Goal: Task Accomplishment & Management: Manage account settings

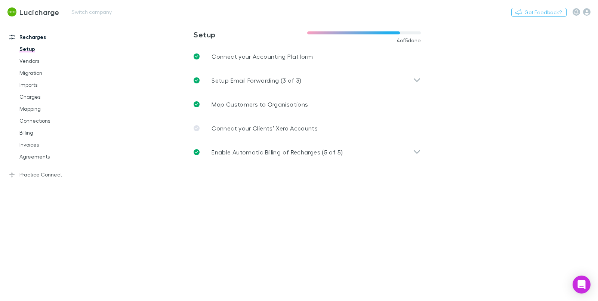
click at [65, 14] on div "Lucicharge Switch company Nothing Got Feedback?" at bounding box center [299, 12] width 598 height 24
click at [82, 13] on button "Switch company" at bounding box center [91, 11] width 49 height 9
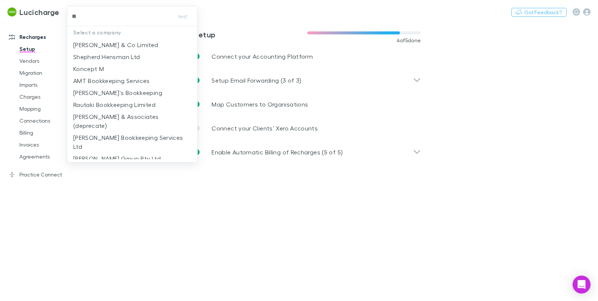
type input "***"
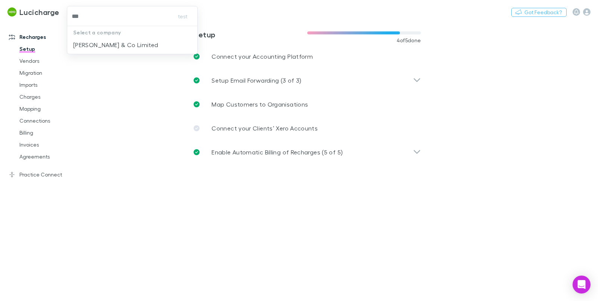
click at [108, 40] on p "Epplett & Co Limited" at bounding box center [115, 44] width 85 height 9
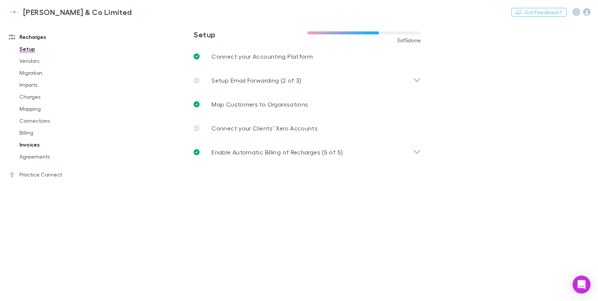
click at [26, 146] on link "Invoices" at bounding box center [55, 145] width 87 height 12
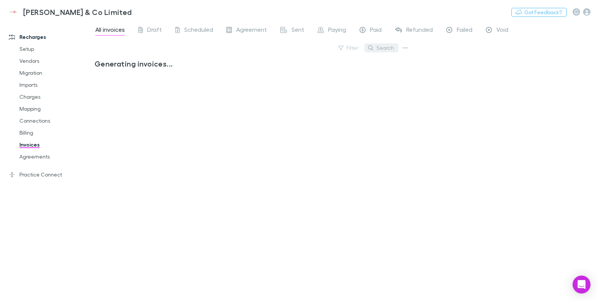
click at [386, 49] on button "Search" at bounding box center [382, 47] width 34 height 9
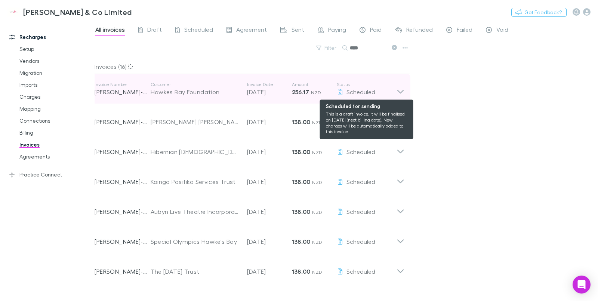
click at [399, 89] on icon at bounding box center [401, 89] width 8 height 15
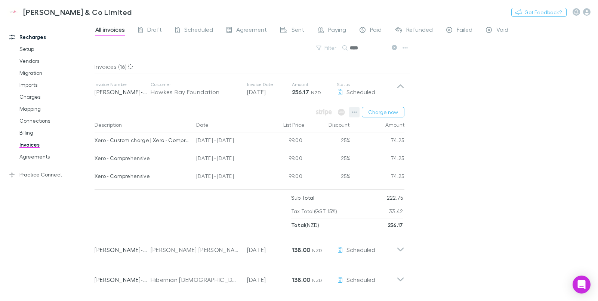
click at [355, 111] on icon "button" at bounding box center [354, 112] width 5 height 6
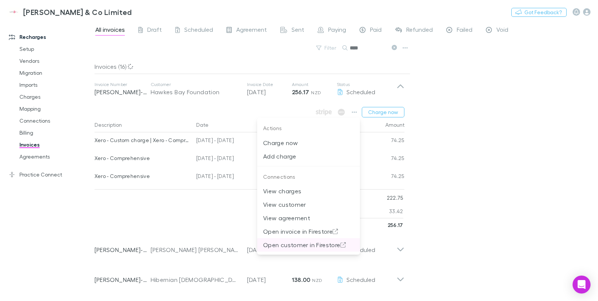
click at [295, 246] on p "Open customer in Firestore" at bounding box center [308, 245] width 91 height 9
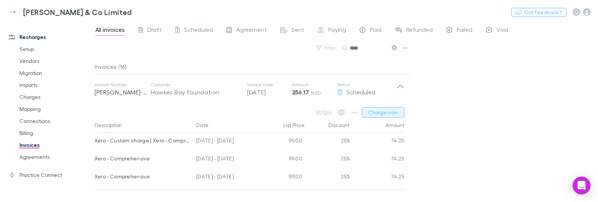
click at [397, 113] on button "Charge now" at bounding box center [383, 112] width 43 height 10
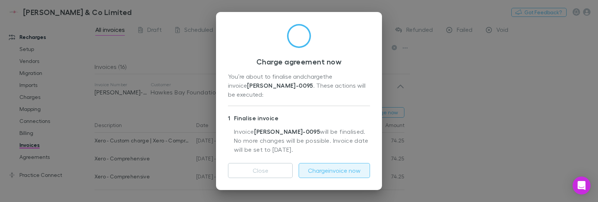
click at [334, 172] on button "Charge invoice now" at bounding box center [334, 170] width 71 height 15
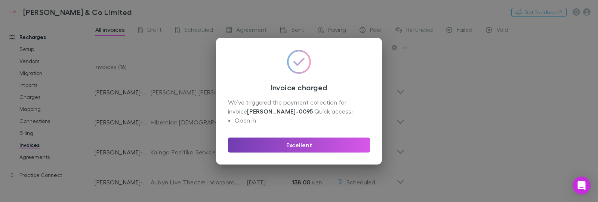
click at [312, 142] on button "Excellent" at bounding box center [299, 144] width 142 height 15
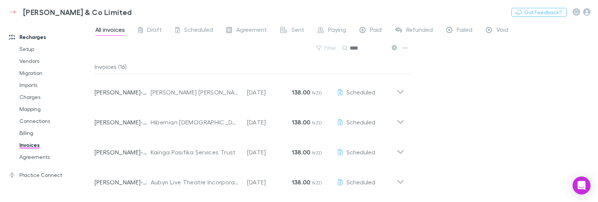
click at [367, 45] on input "****" at bounding box center [368, 48] width 37 height 10
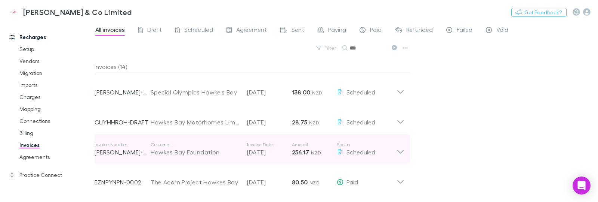
type input "***"
click at [402, 151] on icon at bounding box center [401, 148] width 8 height 15
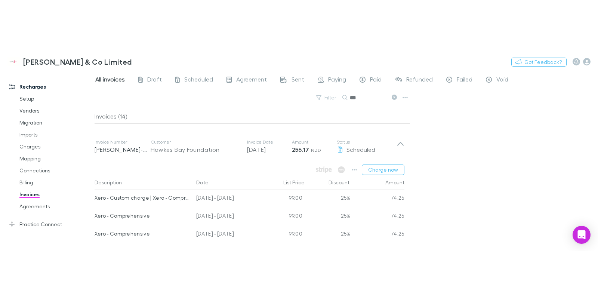
scroll to position [90, 0]
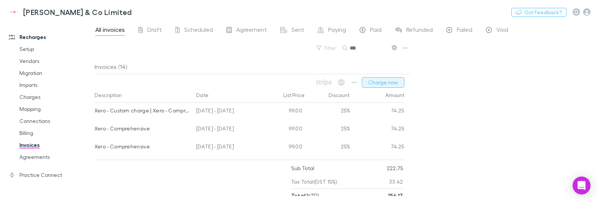
click at [385, 81] on button "Charge now" at bounding box center [383, 82] width 43 height 10
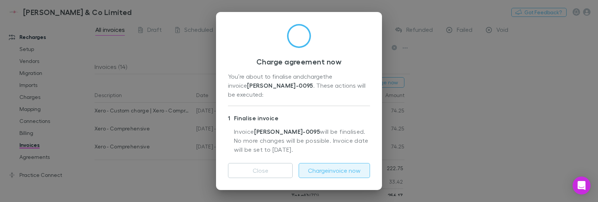
click at [332, 171] on button "Charge invoice now" at bounding box center [334, 170] width 71 height 15
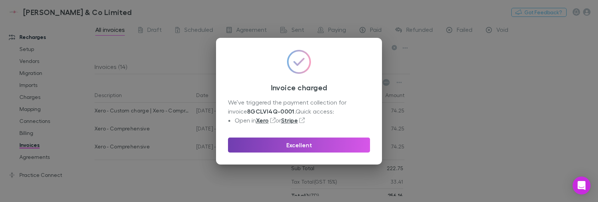
drag, startPoint x: 301, startPoint y: 143, endPoint x: 292, endPoint y: 142, distance: 9.4
click at [292, 142] on button "Excellent" at bounding box center [299, 144] width 142 height 15
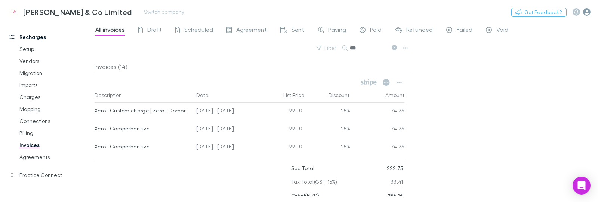
click at [587, 10] on icon "button" at bounding box center [587, 11] width 7 height 7
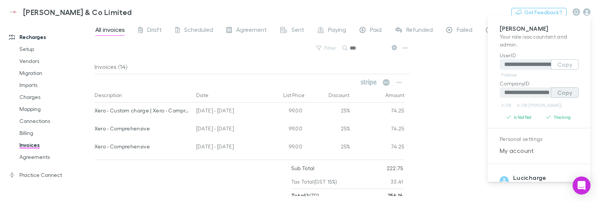
click at [560, 92] on button "Copy" at bounding box center [565, 92] width 28 height 10
click at [117, 11] on div at bounding box center [299, 101] width 598 height 202
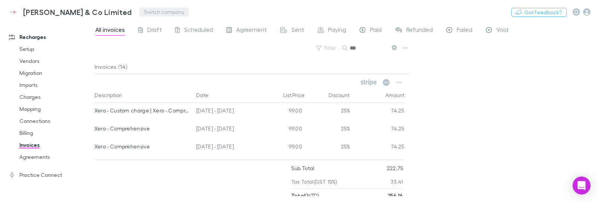
click at [140, 13] on button "Switch company" at bounding box center [164, 11] width 49 height 9
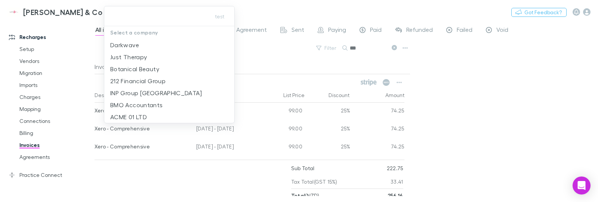
click at [147, 13] on input "text" at bounding box center [155, 16] width 97 height 14
click at [184, 16] on input "text" at bounding box center [155, 16] width 97 height 14
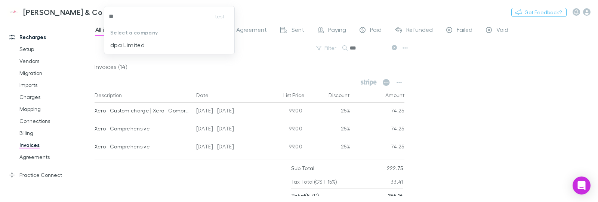
type input "***"
click at [153, 42] on li "dpa Limited" at bounding box center [169, 45] width 130 height 12
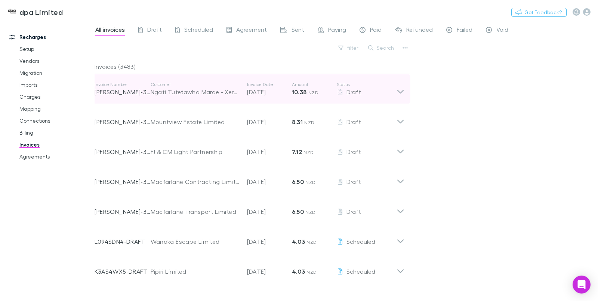
click at [398, 93] on icon at bounding box center [401, 89] width 8 height 15
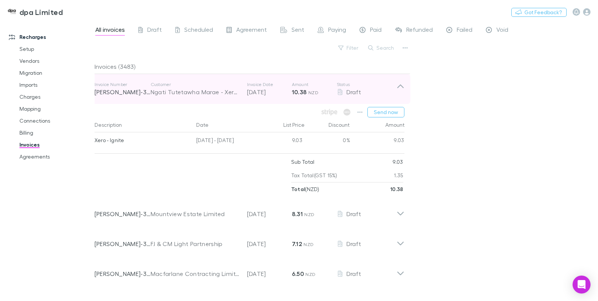
click at [398, 93] on icon at bounding box center [401, 89] width 8 height 15
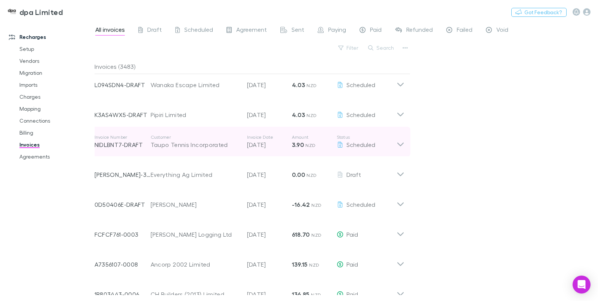
scroll to position [180, 0]
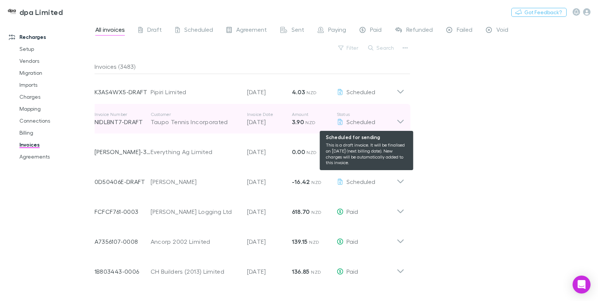
click at [396, 121] on div "Scheduled" at bounding box center [367, 121] width 60 height 9
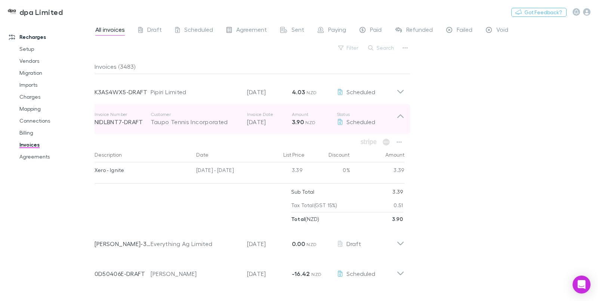
click at [401, 123] on icon at bounding box center [401, 118] width 8 height 15
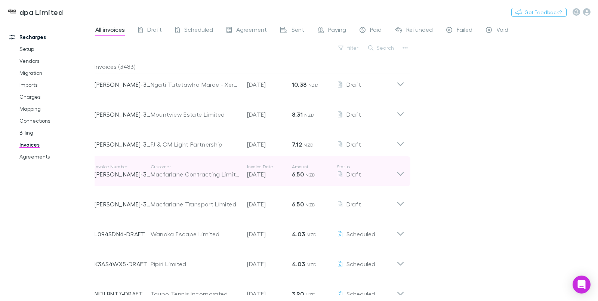
scroll to position [0, 0]
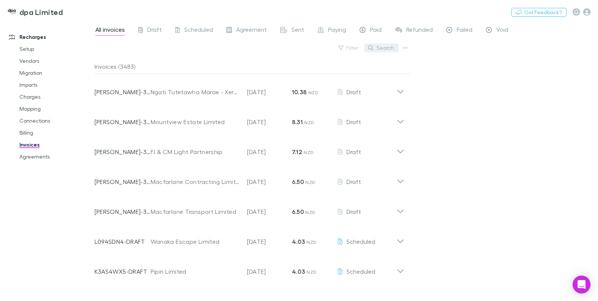
click at [380, 47] on button "Search" at bounding box center [382, 47] width 34 height 9
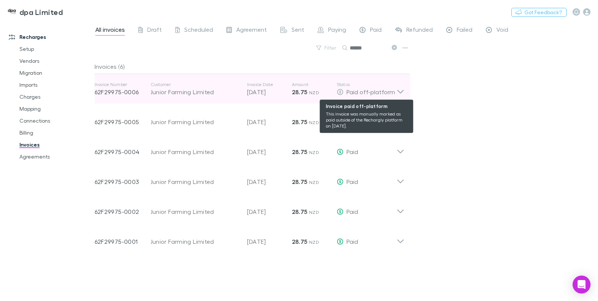
type input "******"
click at [380, 92] on span "Paid off-platform" at bounding box center [371, 91] width 49 height 7
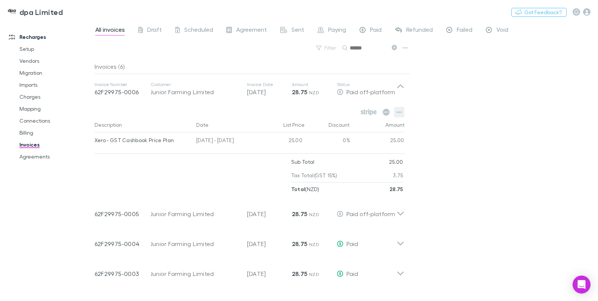
click at [396, 112] on button "button" at bounding box center [399, 112] width 10 height 10
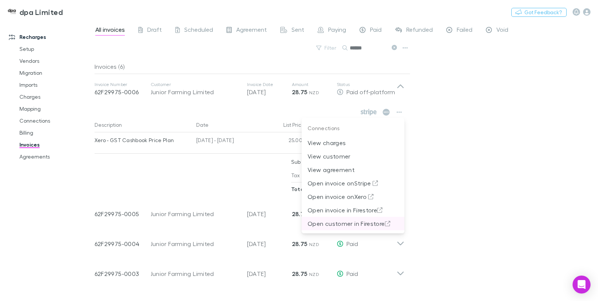
click at [353, 221] on p "Open customer in Firestore" at bounding box center [353, 223] width 91 height 9
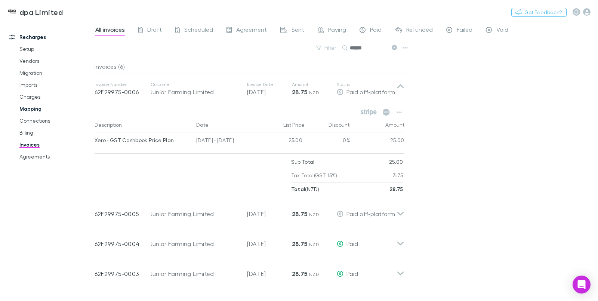
click at [28, 108] on link "Mapping" at bounding box center [55, 109] width 87 height 12
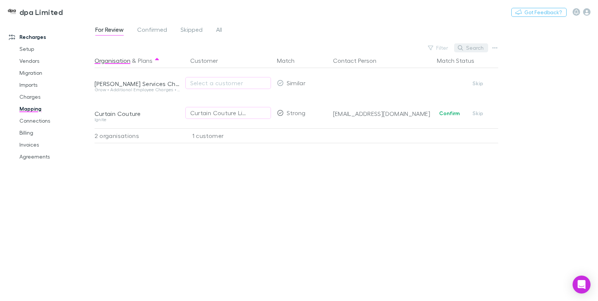
click at [466, 50] on button "Search" at bounding box center [471, 47] width 34 height 9
paste input "******"
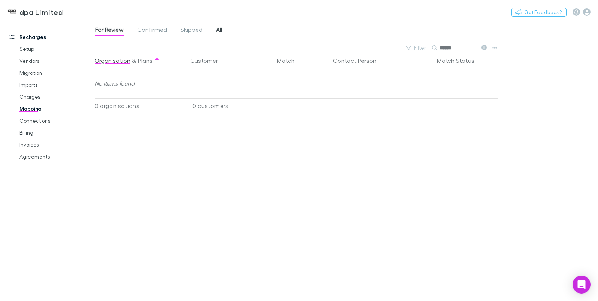
type input "******"
click at [220, 29] on span "All" at bounding box center [219, 31] width 6 height 10
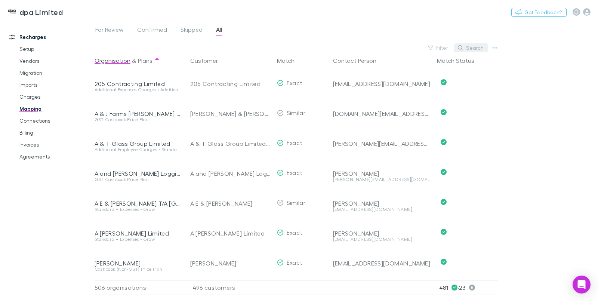
click at [475, 49] on button "Search" at bounding box center [471, 47] width 34 height 9
paste input "******"
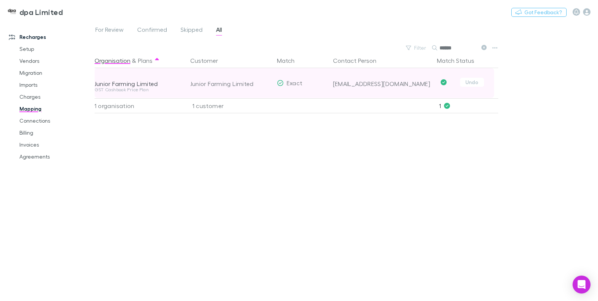
type input "******"
drag, startPoint x: 190, startPoint y: 83, endPoint x: 253, endPoint y: 84, distance: 62.5
click at [253, 84] on div "Junior Farming Limited" at bounding box center [230, 84] width 81 height 30
copy div "Junior Farming Limited"
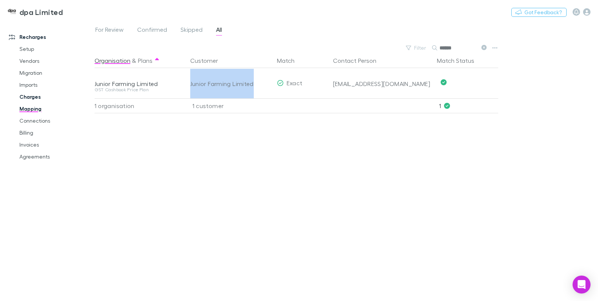
click at [37, 97] on link "Charges" at bounding box center [55, 97] width 87 height 12
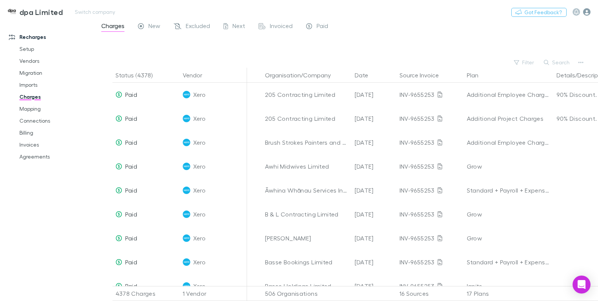
click at [588, 12] on icon "button" at bounding box center [587, 11] width 7 height 7
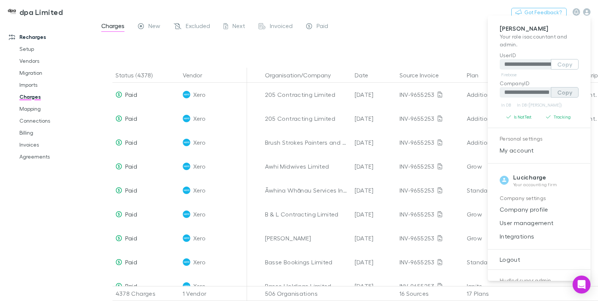
click at [558, 97] on button "Copy" at bounding box center [565, 92] width 28 height 10
click at [66, 113] on div at bounding box center [299, 150] width 598 height 301
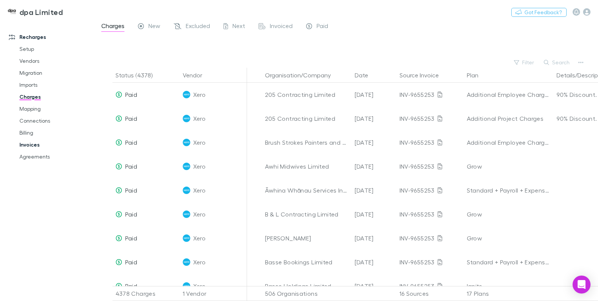
click at [30, 145] on link "Invoices" at bounding box center [55, 145] width 87 height 12
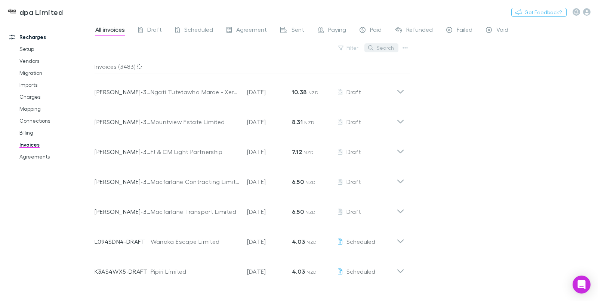
click at [382, 47] on button "Search" at bounding box center [382, 47] width 34 height 9
type input "*"
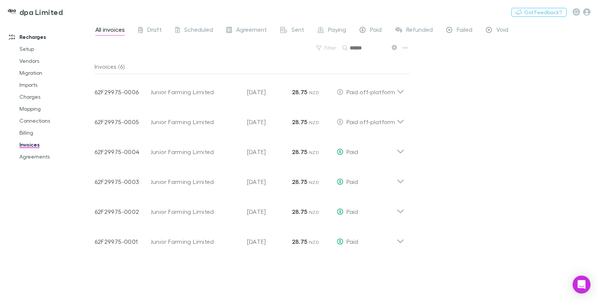
type input "******"
click at [32, 97] on link "Charges" at bounding box center [55, 97] width 87 height 12
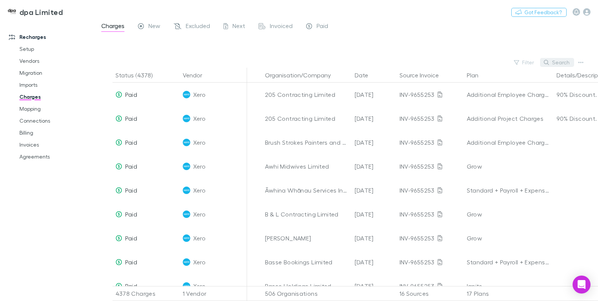
click at [559, 60] on button "Search" at bounding box center [557, 62] width 34 height 9
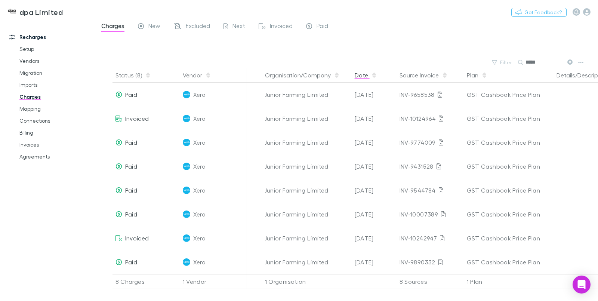
type input "*****"
click at [365, 76] on button "Date" at bounding box center [366, 75] width 22 height 15
click at [32, 146] on link "Invoices" at bounding box center [55, 145] width 87 height 12
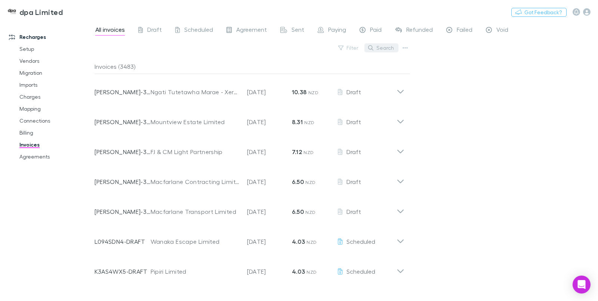
click at [382, 49] on button "Search" at bounding box center [382, 47] width 34 height 9
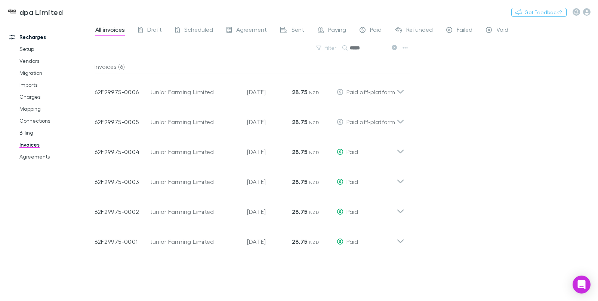
type input "*****"
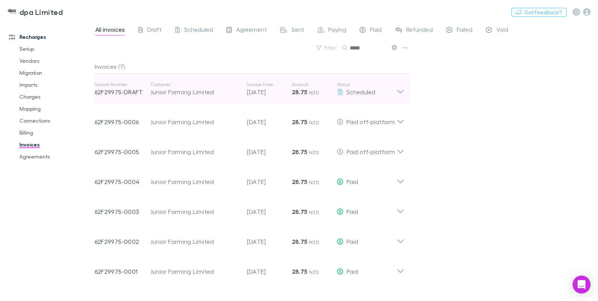
click at [403, 90] on icon at bounding box center [401, 89] width 8 height 15
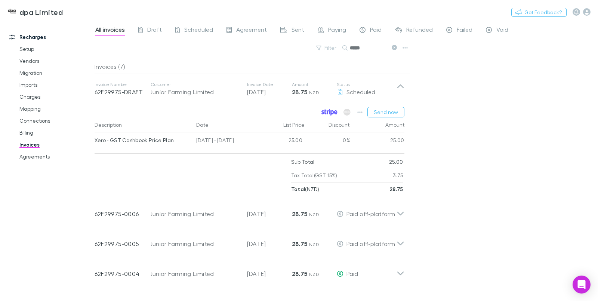
click at [325, 113] on icon at bounding box center [326, 112] width 2 height 5
click at [361, 112] on icon "button" at bounding box center [360, 111] width 5 height 1
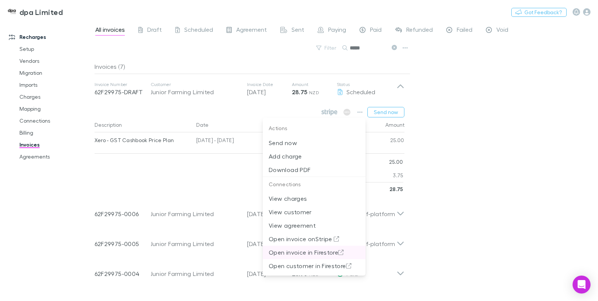
click at [304, 254] on p "Open invoice in Firestore" at bounding box center [314, 252] width 91 height 9
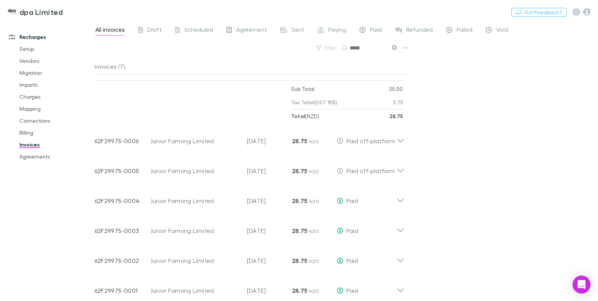
scroll to position [82, 0]
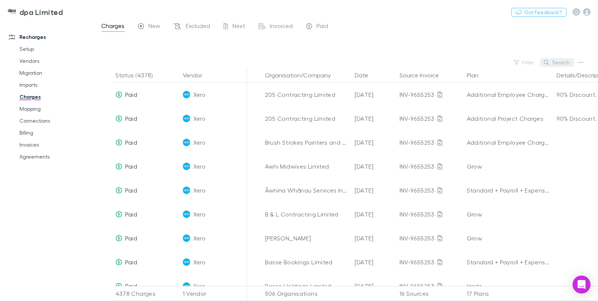
click at [553, 63] on button "Search" at bounding box center [557, 62] width 34 height 9
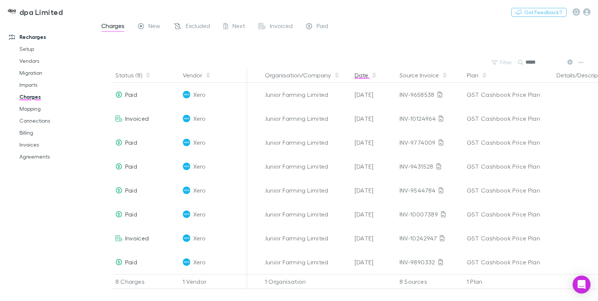
type input "*****"
click at [364, 74] on button "Date" at bounding box center [366, 75] width 22 height 15
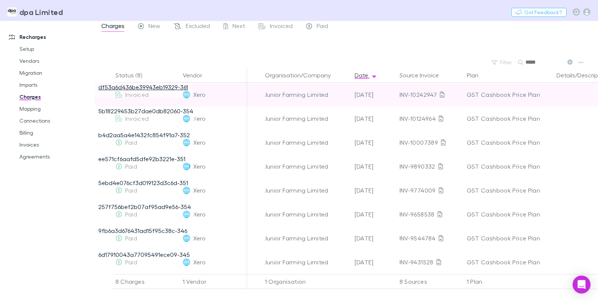
click at [162, 87] on link "df53a6d436be39943eb19329-361" at bounding box center [143, 86] width 90 height 7
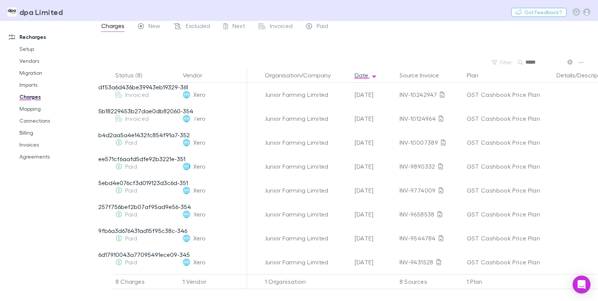
click at [233, 43] on div at bounding box center [353, 46] width 490 height 22
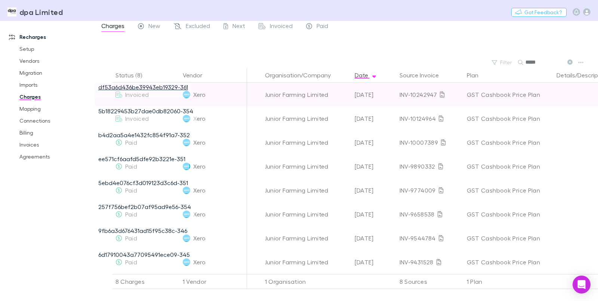
click at [150, 86] on link "df53a6d436be39943eb19329-361" at bounding box center [143, 86] width 90 height 7
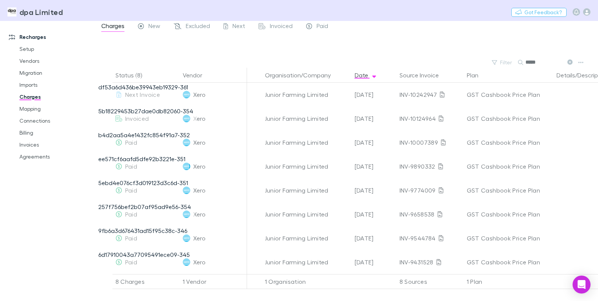
click at [204, 40] on div at bounding box center [353, 46] width 490 height 22
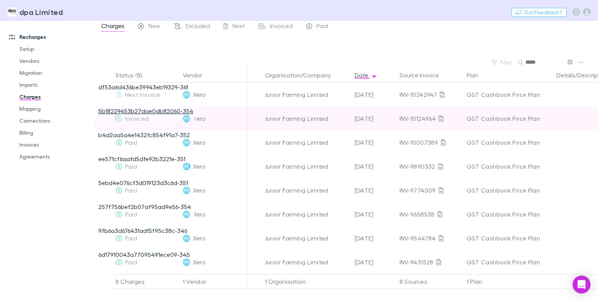
click at [164, 113] on link "5b18229453b27dae0db82060-354" at bounding box center [145, 110] width 95 height 7
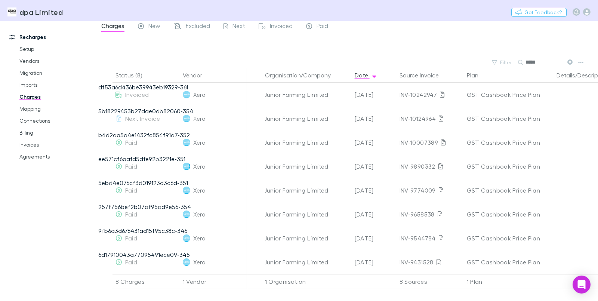
click at [198, 42] on div at bounding box center [353, 46] width 490 height 22
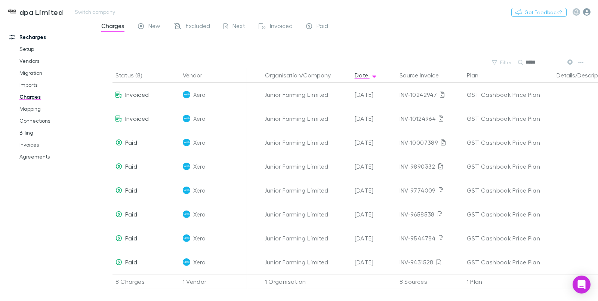
click at [584, 11] on icon "button" at bounding box center [587, 11] width 7 height 7
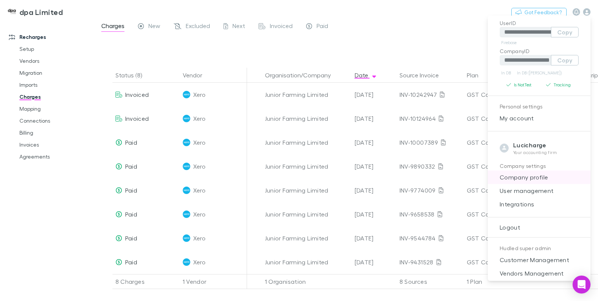
scroll to position [78, 0]
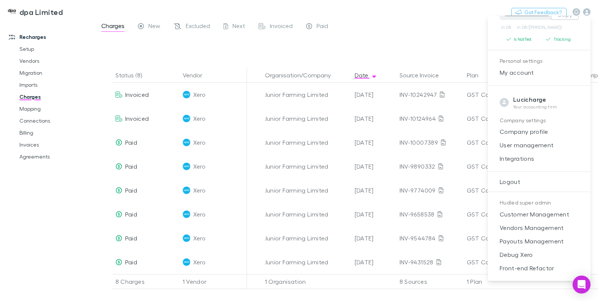
click at [547, 253] on span "Debug Xero" at bounding box center [539, 254] width 91 height 9
select select "****"
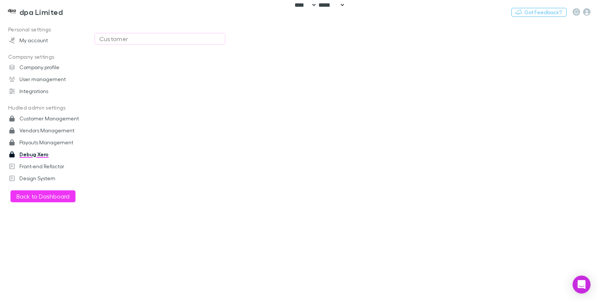
click at [180, 34] on div "Customer" at bounding box center [159, 38] width 121 height 9
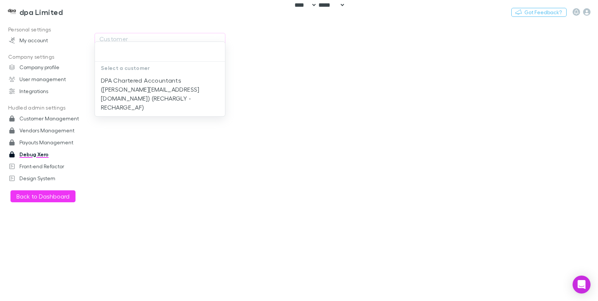
click at [179, 39] on div at bounding box center [299, 150] width 598 height 301
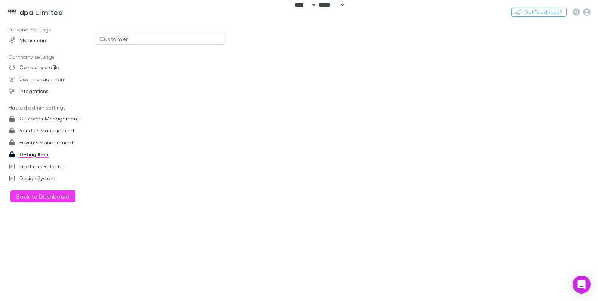
click at [175, 39] on div "Customer" at bounding box center [159, 38] width 121 height 9
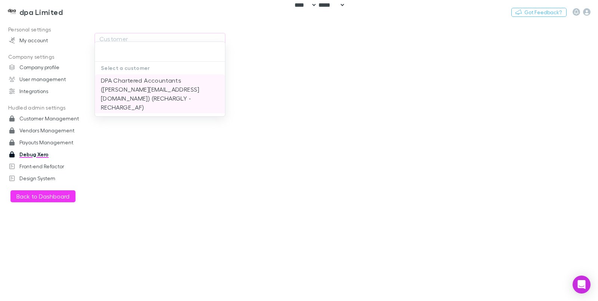
click at [146, 80] on li "DPA Chartered Accountants (tracey@dpa.co.nz) (RECHARGLY - RECHARGE_AF)" at bounding box center [160, 93] width 130 height 39
type input "**********"
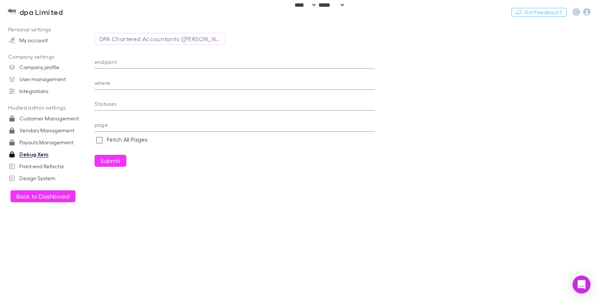
click at [187, 64] on input "endpoint" at bounding box center [235, 63] width 281 height 12
paste input "**********"
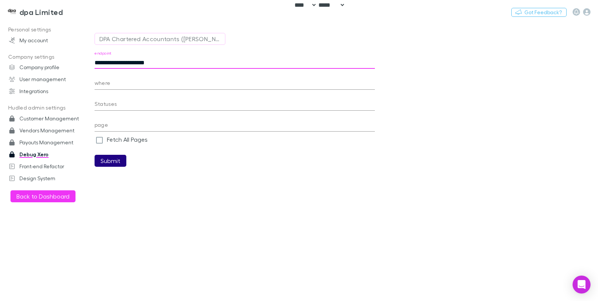
type input "**********"
click at [114, 160] on button "Submit" at bounding box center [111, 161] width 32 height 12
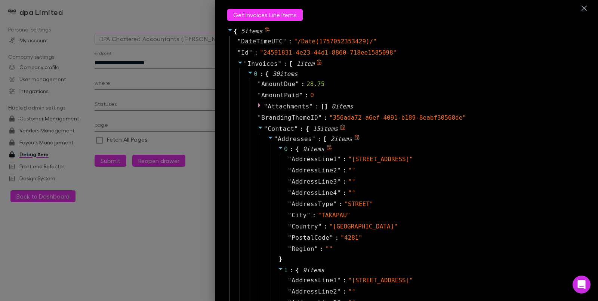
click at [268, 139] on icon at bounding box center [271, 138] width 6 height 6
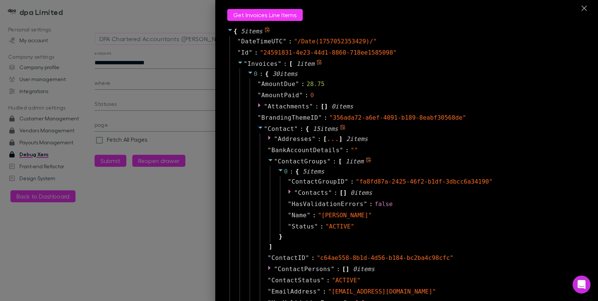
click at [268, 162] on icon at bounding box center [271, 160] width 6 height 6
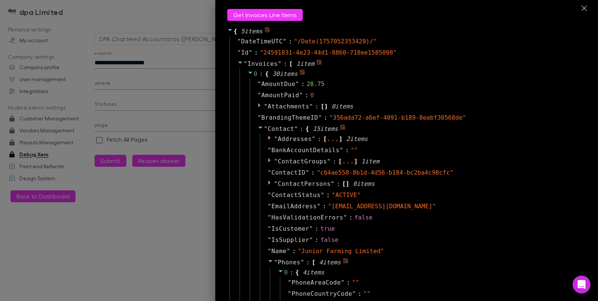
click at [268, 264] on span at bounding box center [271, 262] width 6 height 7
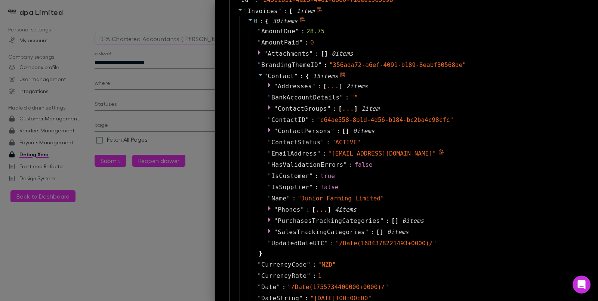
scroll to position [45, 0]
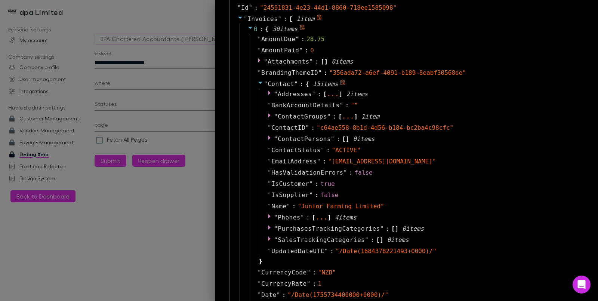
click at [258, 84] on icon at bounding box center [261, 83] width 6 height 6
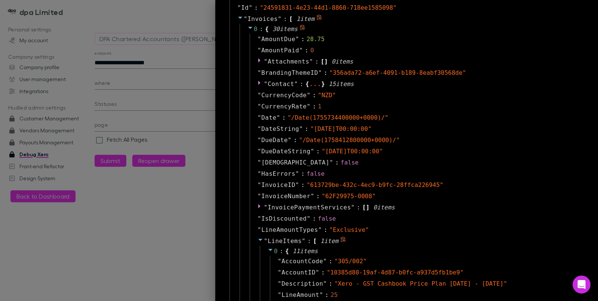
click at [258, 240] on icon at bounding box center [260, 240] width 4 height 2
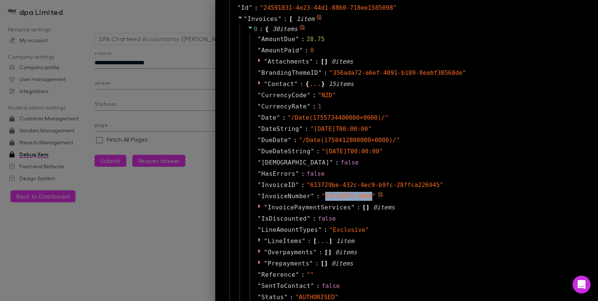
drag, startPoint x: 328, startPoint y: 198, endPoint x: 367, endPoint y: 198, distance: 38.5
click at [367, 198] on span "" 62F29975-0008 "" at bounding box center [349, 196] width 54 height 7
copy span "62F29975-0008"
drag, startPoint x: 345, startPoint y: 131, endPoint x: 311, endPoint y: 131, distance: 34.0
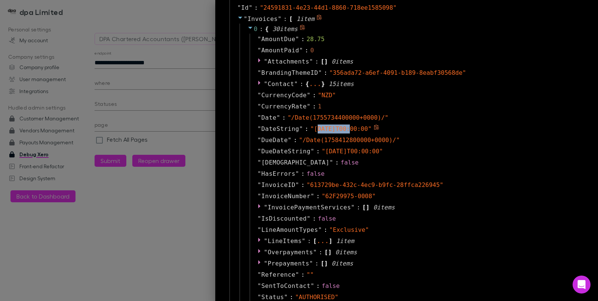
click at [311, 131] on span "" 2025-08-21T00:00:00 "" at bounding box center [340, 128] width 61 height 7
click at [310, 130] on span "" 2025-08-21T00:00:00 "" at bounding box center [340, 128] width 61 height 7
drag, startPoint x: 308, startPoint y: 129, endPoint x: 369, endPoint y: 128, distance: 61.0
click at [369, 128] on span "" 2025-08-21T00:00:00 "" at bounding box center [340, 128] width 61 height 7
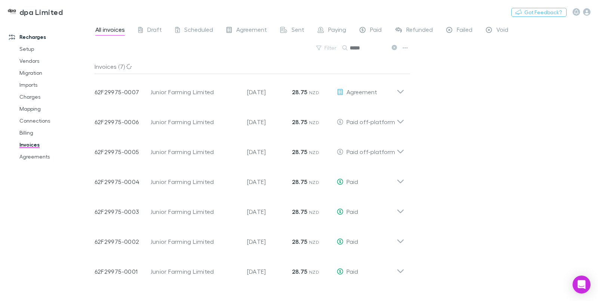
click at [442, 120] on div "All invoices Draft Scheduled Agreement Sent Paying Paid Refunded Failed Void Fi…" at bounding box center [347, 161] width 504 height 280
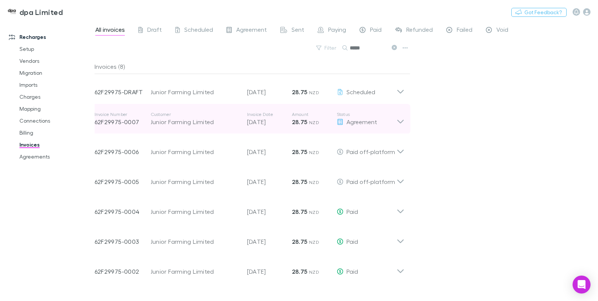
click at [401, 124] on icon at bounding box center [401, 118] width 8 height 15
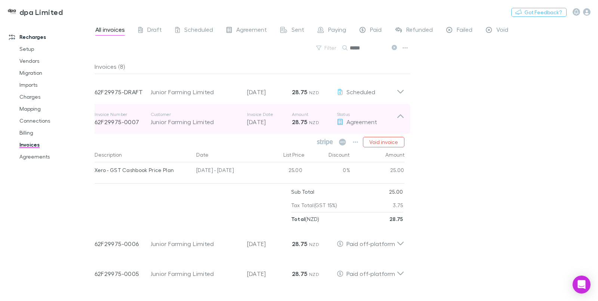
click at [399, 119] on icon at bounding box center [401, 118] width 8 height 15
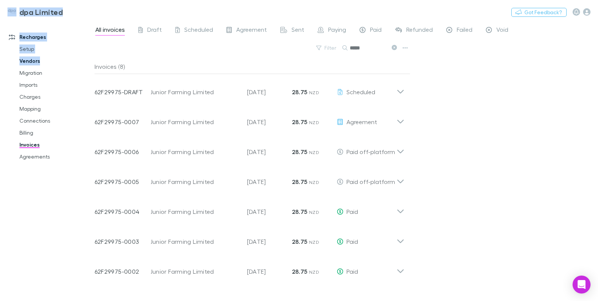
drag, startPoint x: 465, startPoint y: 244, endPoint x: 90, endPoint y: 57, distance: 418.7
click at [88, 57] on div "Recharges Setup Vendors Migration Imports Charges Mapping Connections Billing I…" at bounding box center [299, 161] width 598 height 280
click at [98, 15] on button "Switch company" at bounding box center [94, 11] width 49 height 9
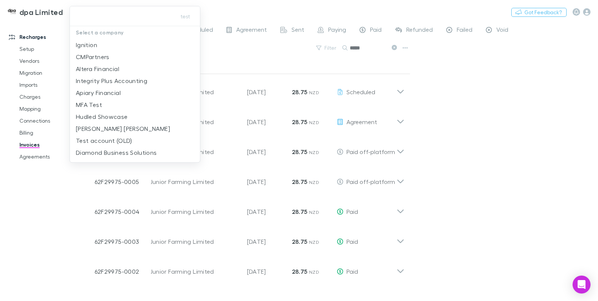
click at [513, 131] on div at bounding box center [299, 150] width 598 height 301
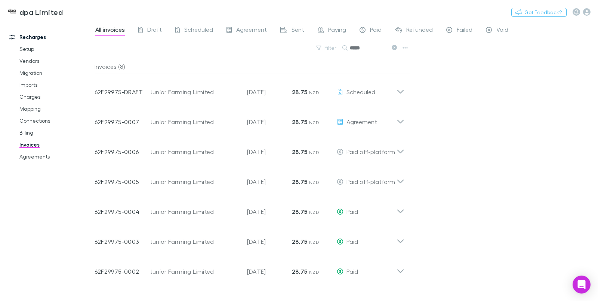
click at [77, 33] on link "Recharges" at bounding box center [49, 37] width 97 height 12
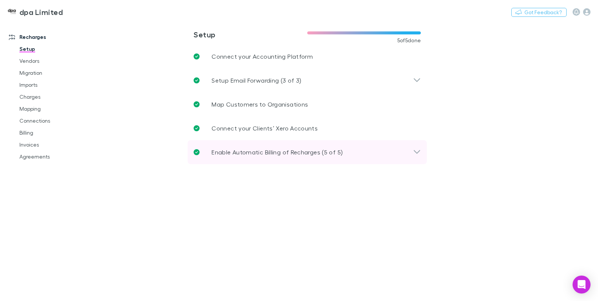
click at [324, 159] on div "Enable Automatic Billing of Recharges (5 of 5)" at bounding box center [307, 152] width 239 height 24
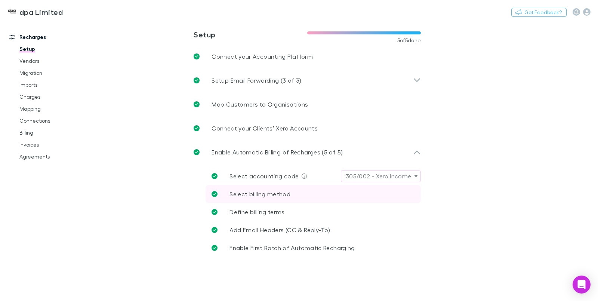
click at [313, 196] on link "Select billing method" at bounding box center [313, 194] width 215 height 18
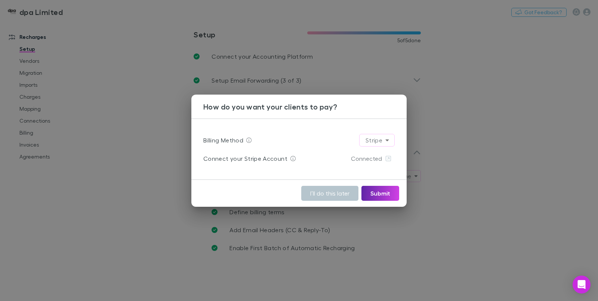
click at [542, 209] on div "How do you want your clients to pay? Billing Method Stripe ****** Connect your …" at bounding box center [299, 150] width 598 height 301
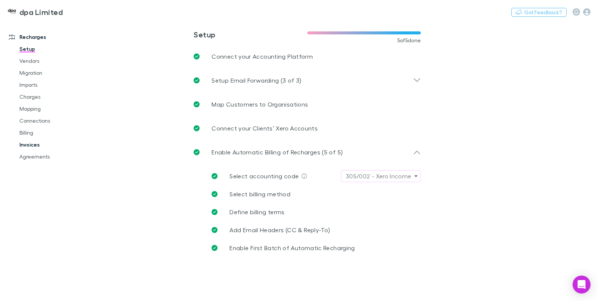
click at [27, 148] on link "Invoices" at bounding box center [55, 145] width 87 height 12
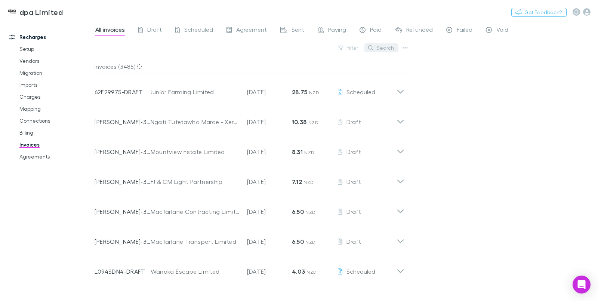
click at [384, 48] on button "Search" at bounding box center [382, 47] width 34 height 9
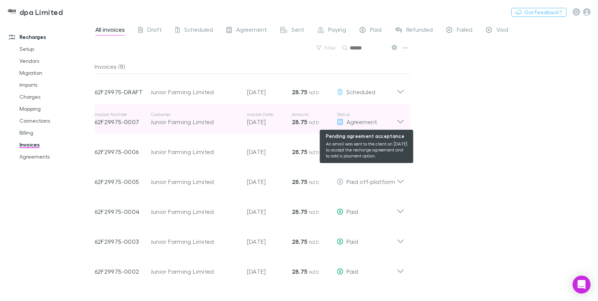
type input "******"
click at [395, 123] on div "Agreement" at bounding box center [367, 121] width 60 height 9
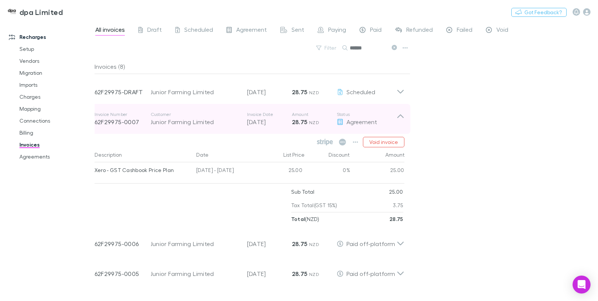
click at [402, 121] on icon at bounding box center [401, 118] width 8 height 15
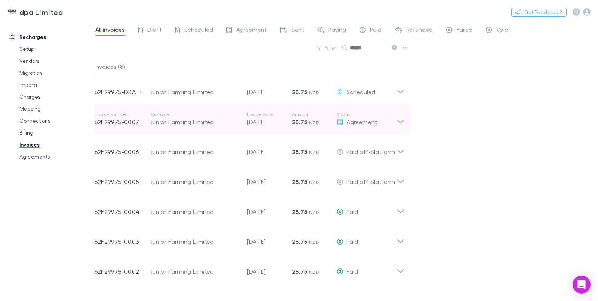
click at [399, 117] on icon at bounding box center [401, 118] width 8 height 15
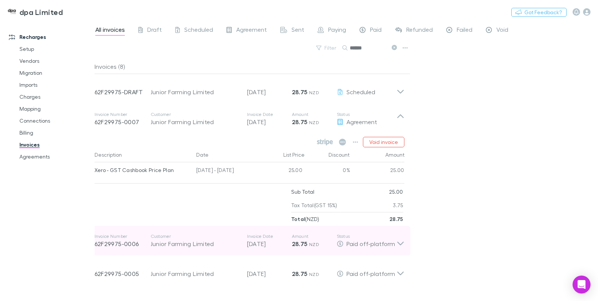
click at [397, 244] on icon at bounding box center [401, 240] width 8 height 15
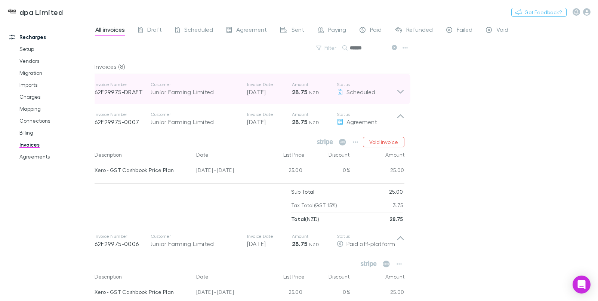
click at [227, 93] on div "Junior Farming Limited" at bounding box center [195, 92] width 89 height 9
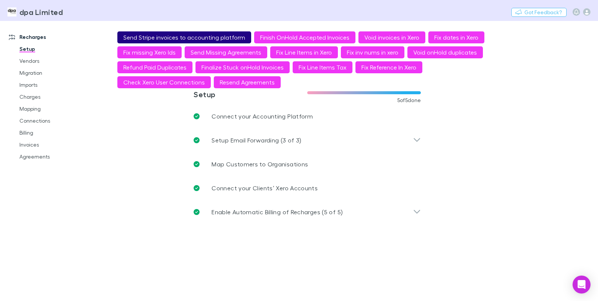
click at [195, 36] on button "Send Stripe invoices to accounting platform" at bounding box center [184, 37] width 134 height 12
click at [139, 37] on button "Send Stripe invoices to accounting platform" at bounding box center [184, 37] width 134 height 12
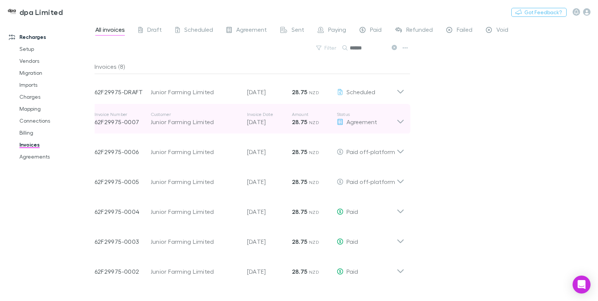
click at [399, 126] on icon at bounding box center [401, 118] width 8 height 15
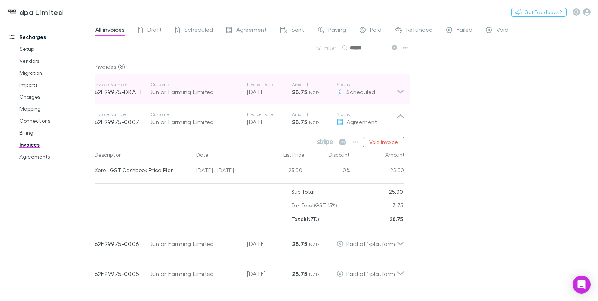
click at [399, 94] on icon at bounding box center [401, 89] width 8 height 15
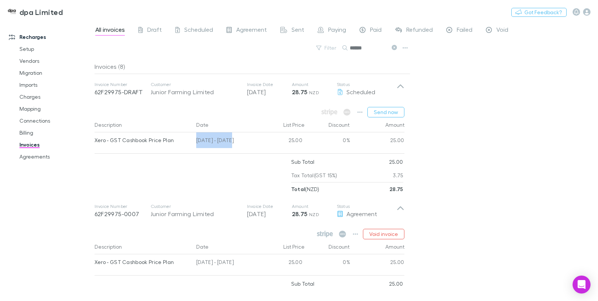
drag, startPoint x: 194, startPoint y: 141, endPoint x: 229, endPoint y: 143, distance: 34.5
click at [229, 143] on div "[DATE] - [DATE]" at bounding box center [226, 141] width 67 height 18
click at [388, 113] on button "Send now" at bounding box center [386, 112] width 37 height 10
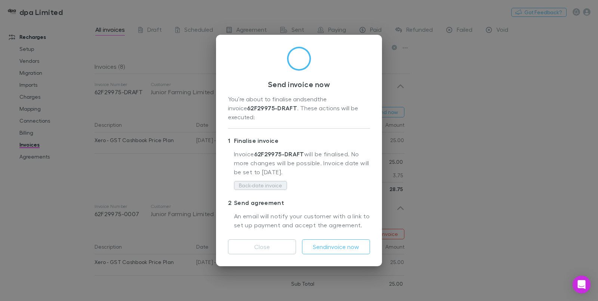
click at [270, 181] on button "Back-date invoice" at bounding box center [260, 185] width 53 height 9
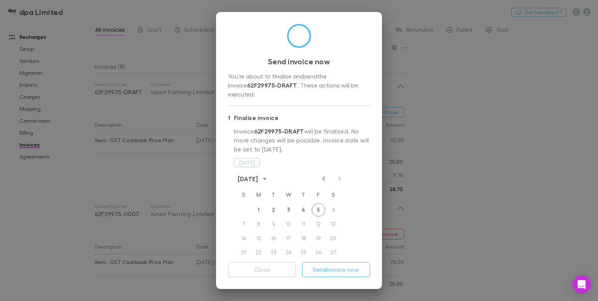
click at [322, 177] on icon "Previous month" at bounding box center [323, 179] width 3 height 4
click at [288, 246] on button "20" at bounding box center [288, 252] width 13 height 13
click at [297, 246] on button "21" at bounding box center [303, 252] width 13 height 13
click at [287, 246] on button "20" at bounding box center [288, 252] width 13 height 13
click at [338, 272] on button "Send invoice now" at bounding box center [336, 269] width 68 height 15
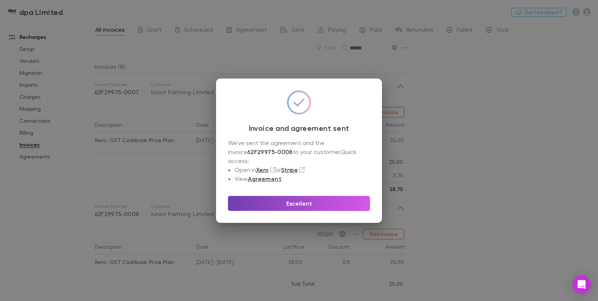
click at [283, 199] on button "Excellent" at bounding box center [299, 203] width 142 height 15
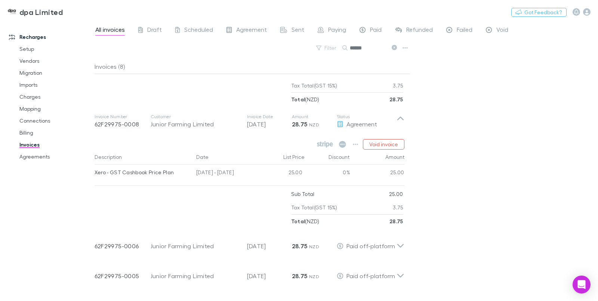
scroll to position [45, 0]
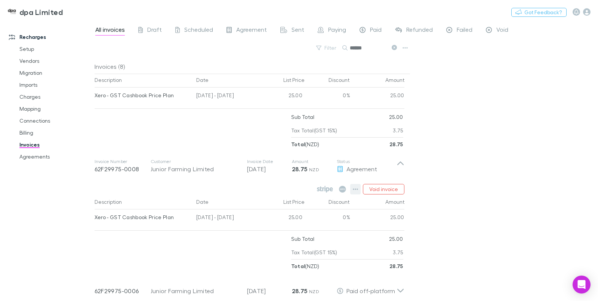
click at [355, 190] on icon "button" at bounding box center [355, 189] width 5 height 6
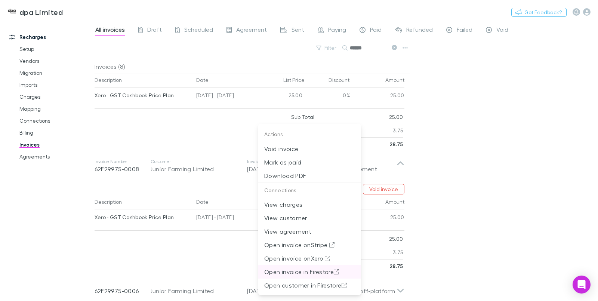
click at [301, 272] on p "Open invoice in Firestore" at bounding box center [309, 271] width 91 height 9
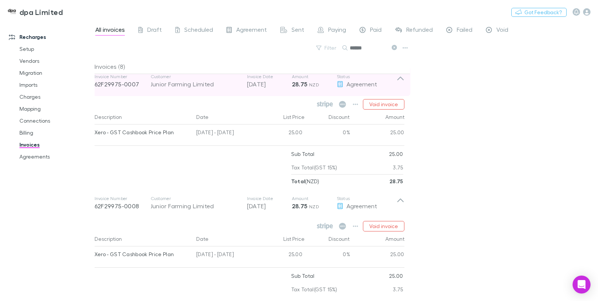
scroll to position [0, 0]
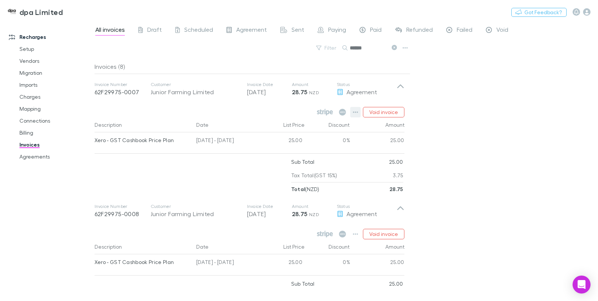
click at [357, 114] on icon "button" at bounding box center [355, 112] width 5 height 6
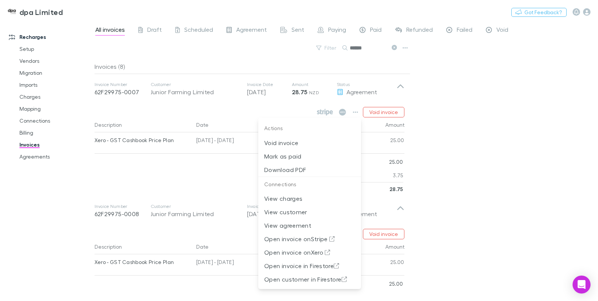
click at [462, 168] on div at bounding box center [299, 150] width 598 height 301
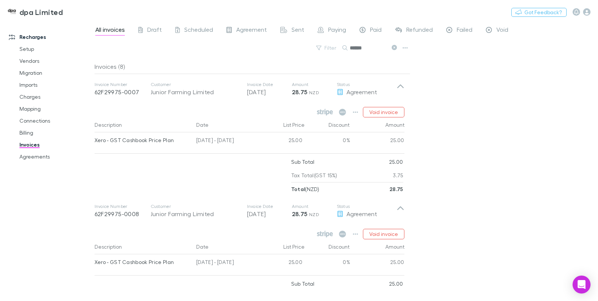
drag, startPoint x: 193, startPoint y: 266, endPoint x: 236, endPoint y: 266, distance: 43.4
click at [236, 266] on div "Xero - GST Cashbook Price Plan [DATE] - [DATE] 25.00 0% 25.00" at bounding box center [250, 263] width 310 height 18
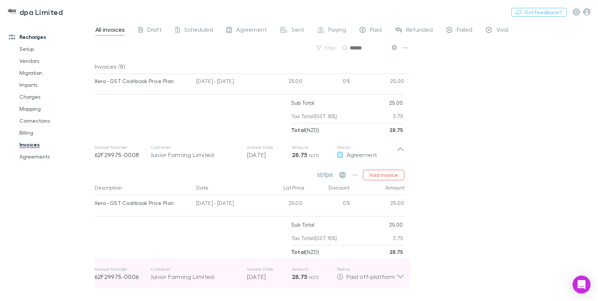
scroll to position [135, 0]
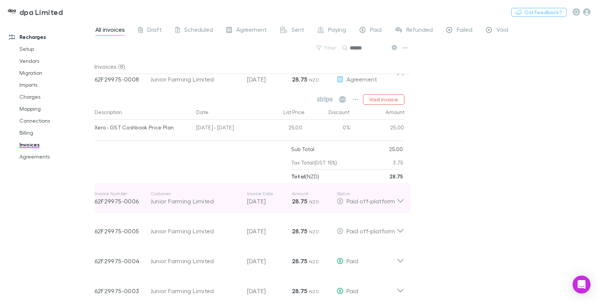
click at [243, 201] on div "Customer Junior Farming Limited" at bounding box center [199, 198] width 97 height 15
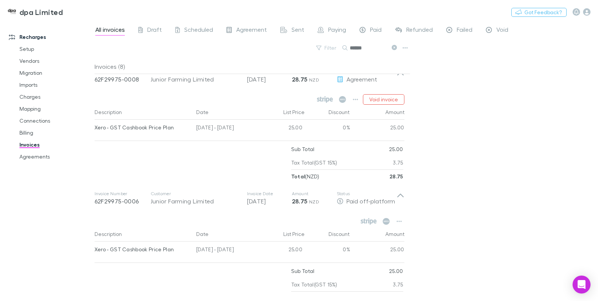
drag, startPoint x: 260, startPoint y: 252, endPoint x: 238, endPoint y: 252, distance: 22.1
click at [237, 252] on div "Xero - GST Cashbook Price Plan [DATE] - [DATE] 25.00 0% 25.00" at bounding box center [250, 251] width 310 height 18
click at [254, 252] on div "[DATE] - [DATE]" at bounding box center [226, 251] width 67 height 18
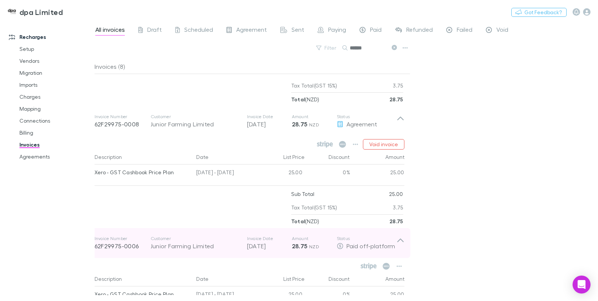
scroll to position [0, 0]
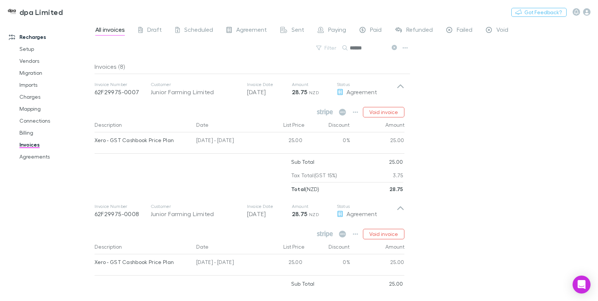
drag, startPoint x: 217, startPoint y: 142, endPoint x: 253, endPoint y: 144, distance: 35.9
click at [253, 144] on div "[DATE] - [DATE]" at bounding box center [226, 141] width 67 height 18
drag, startPoint x: 248, startPoint y: 142, endPoint x: 182, endPoint y: 138, distance: 66.0
click at [182, 138] on div "Xero - GST Cashbook Price Plan [DATE] - [DATE] 25.00 0% 25.00" at bounding box center [250, 141] width 310 height 18
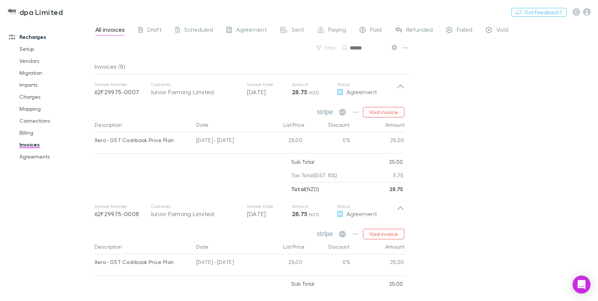
click at [188, 140] on div "Xero - GST Cashbook Price Plan" at bounding box center [143, 140] width 96 height 16
click at [354, 233] on icon "button" at bounding box center [355, 234] width 5 height 6
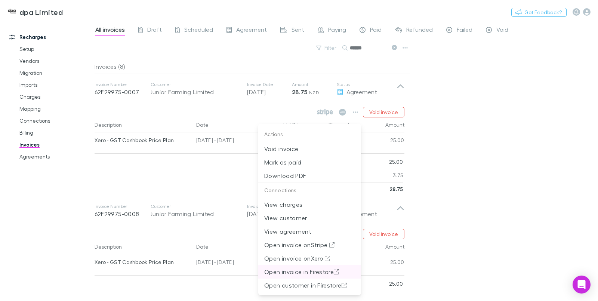
click at [294, 272] on p "Open invoice in Firestore" at bounding box center [309, 271] width 91 height 9
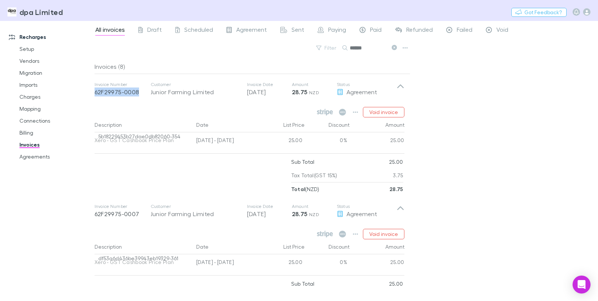
drag, startPoint x: 94, startPoint y: 92, endPoint x: 140, endPoint y: 98, distance: 45.6
click at [140, 98] on div "Invoice Number 62F29975-0008 Customer Junior Farming Limited Invoice Date [DATE…" at bounding box center [250, 135] width 322 height 122
copy p "62F29975-0008"
